Goal: Task Accomplishment & Management: Manage account settings

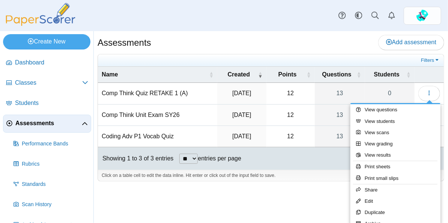
click at [229, 196] on div "Assessments Add assessment 12 0" at bounding box center [271, 127] width 355 height 192
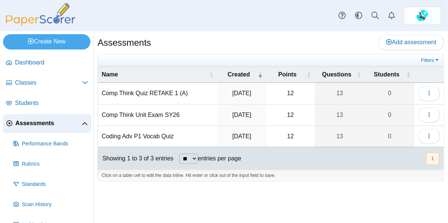
click at [163, 115] on td "Comp Think Unit Exam SY26" at bounding box center [157, 115] width 119 height 21
click at [429, 115] on icon "button" at bounding box center [430, 115] width 6 height 6
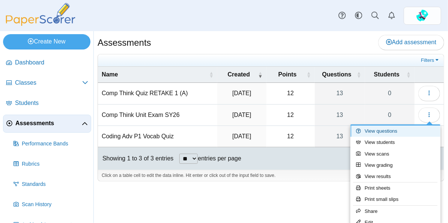
click at [397, 128] on link "View questions" at bounding box center [396, 131] width 90 height 11
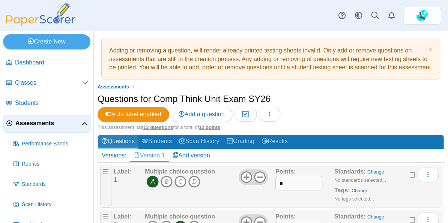
click at [131, 149] on link "Questions" at bounding box center [118, 142] width 41 height 14
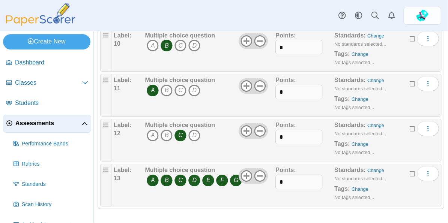
scroll to position [548, 0]
